Goal: Book appointment/travel/reservation

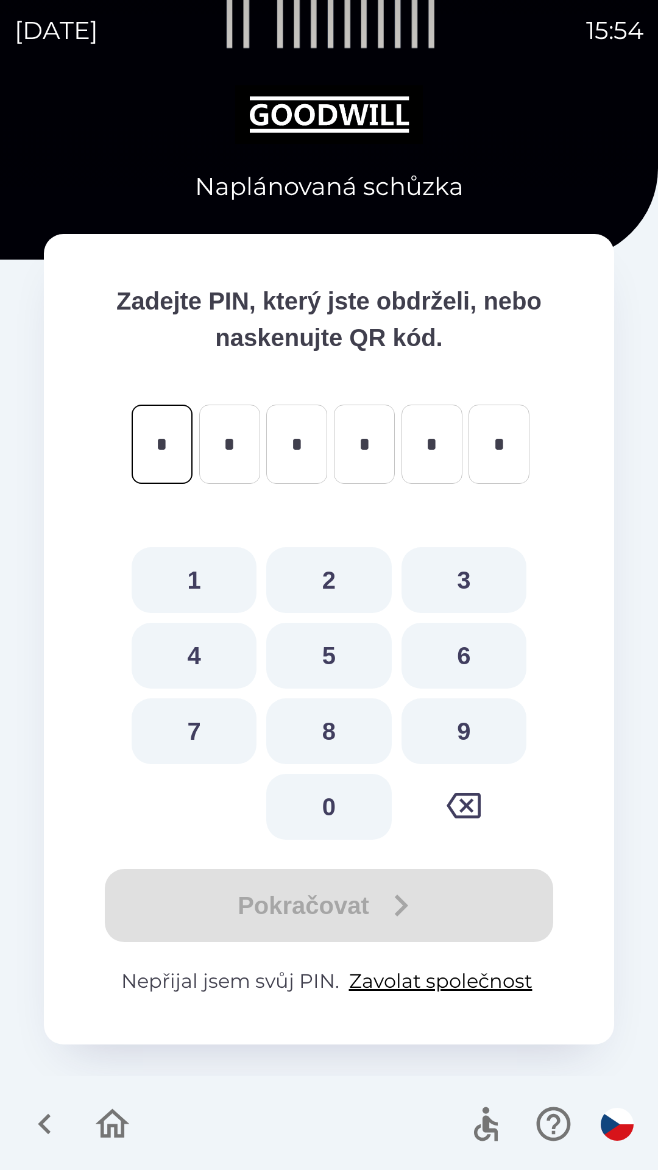
type input "*"
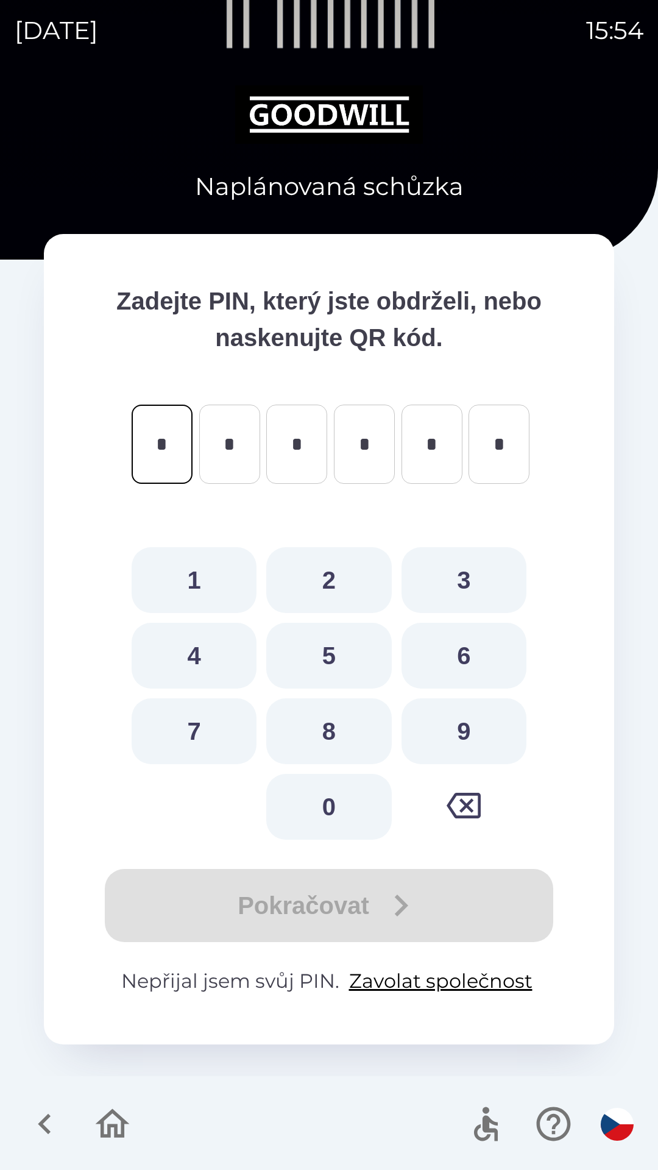
type input "*"
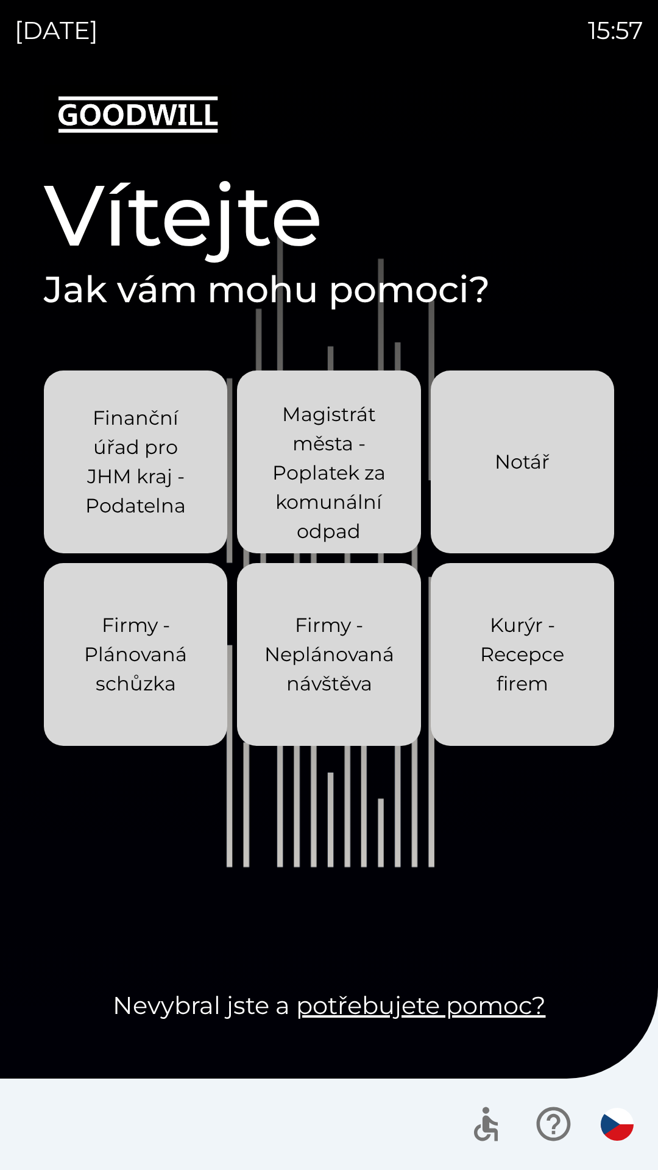
click at [159, 459] on p "Finanční úřad pro JHM kraj - Podatelna" at bounding box center [135, 461] width 125 height 117
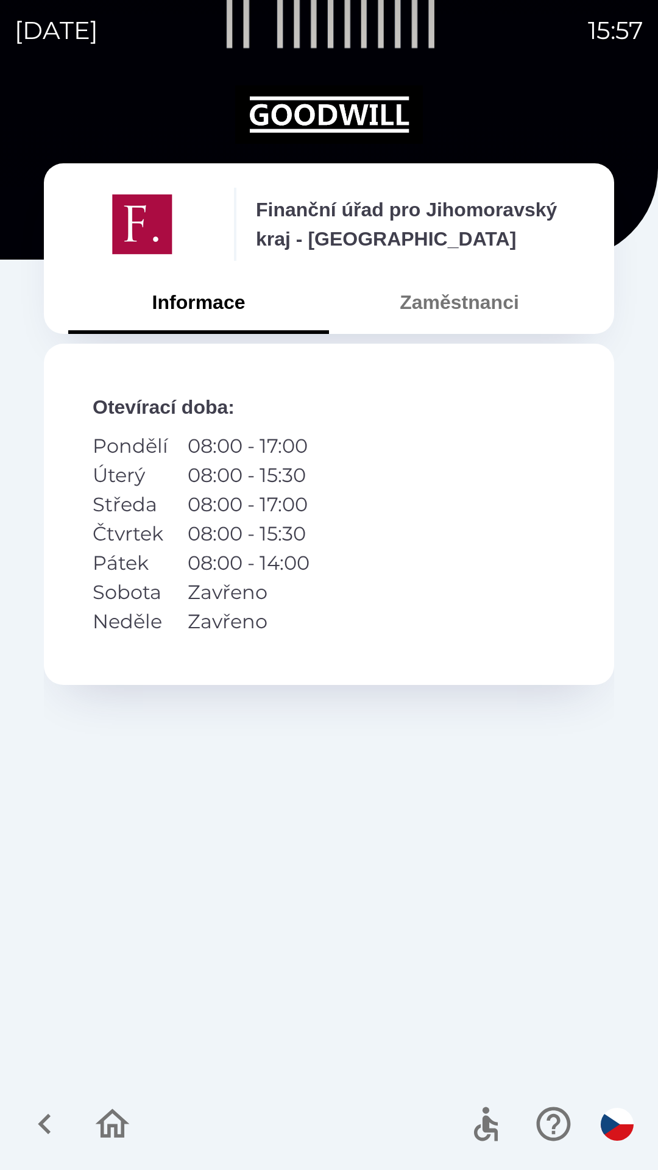
click at [491, 297] on button "Zaměstnanci" at bounding box center [459, 302] width 261 height 44
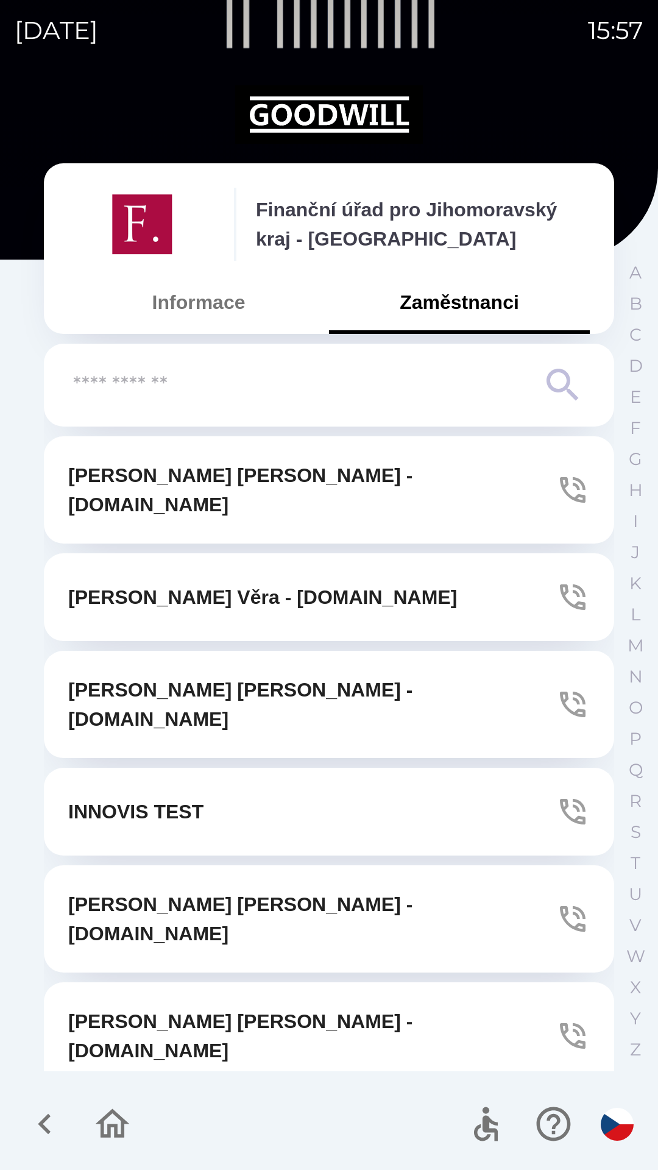
click at [565, 795] on icon "button" at bounding box center [573, 812] width 34 height 34
